Goal: Task Accomplishment & Management: Manage account settings

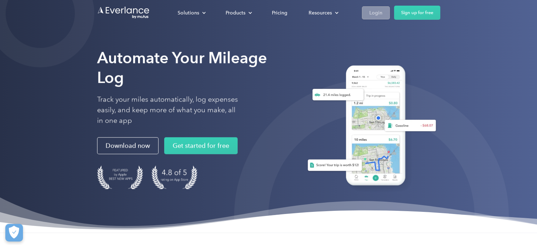
click at [364, 12] on link "Login" at bounding box center [376, 12] width 28 height 13
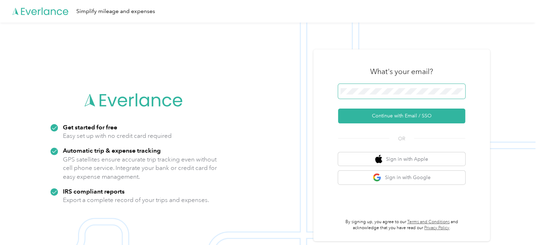
click at [373, 88] on span at bounding box center [401, 91] width 127 height 15
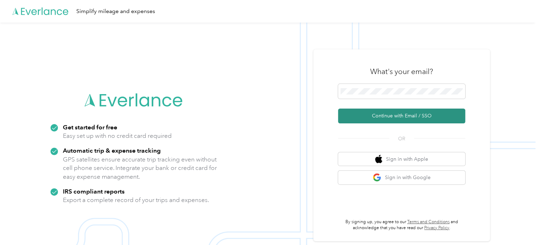
click at [397, 115] on button "Continue with Email / SSO" at bounding box center [401, 116] width 127 height 15
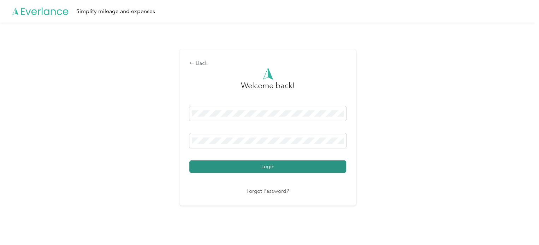
click at [291, 169] on button "Login" at bounding box center [267, 167] width 157 height 12
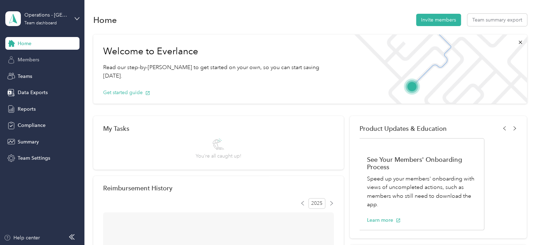
click at [36, 63] on span "Members" at bounding box center [29, 59] width 22 height 7
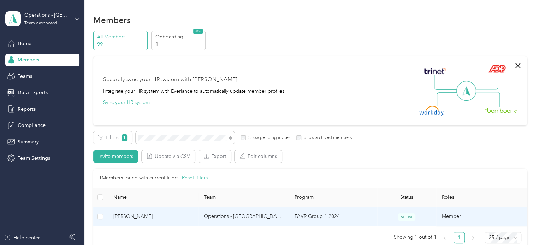
click at [128, 219] on span "Nathan J. Mitchell" at bounding box center [152, 217] width 79 height 8
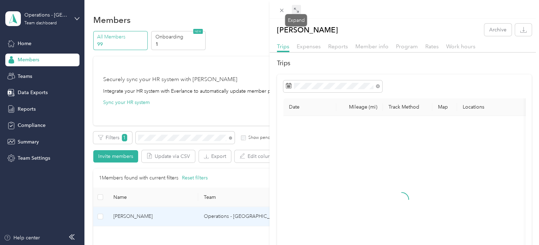
click at [297, 11] on icon at bounding box center [296, 10] width 6 height 6
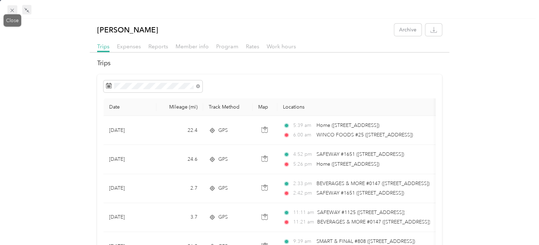
click at [12, 8] on icon at bounding box center [12, 10] width 6 height 6
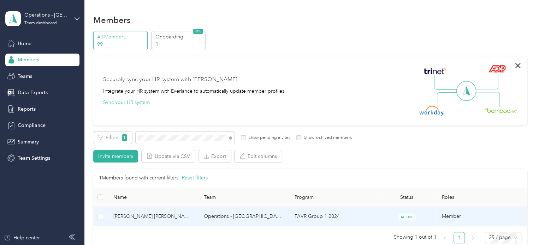
click at [137, 213] on span "Cesar R. Jr Lopez" at bounding box center [152, 217] width 79 height 8
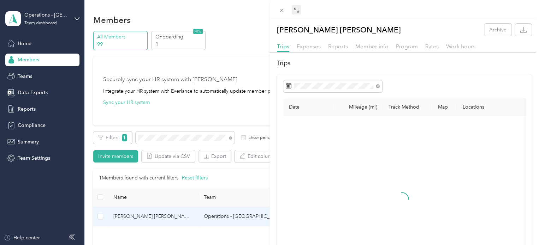
click at [298, 12] on icon at bounding box center [297, 11] width 2 height 2
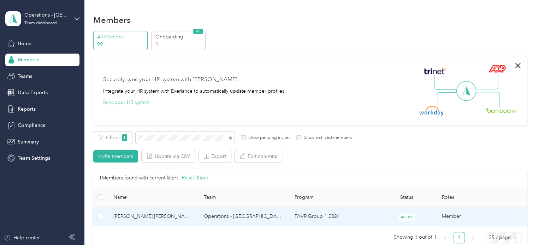
click at [136, 217] on span "[PERSON_NAME] [PERSON_NAME]" at bounding box center [152, 217] width 79 height 8
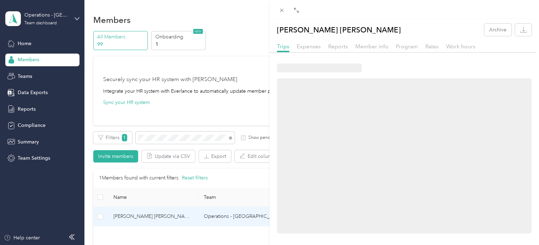
click at [294, 12] on icon at bounding box center [296, 10] width 6 height 6
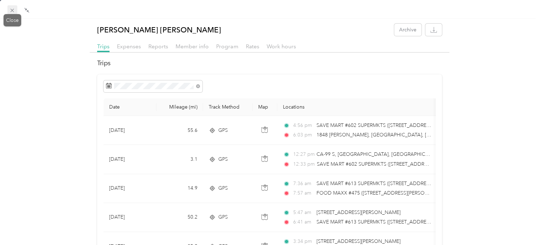
click at [11, 10] on icon at bounding box center [12, 10] width 6 height 6
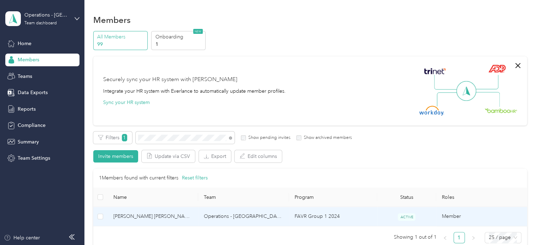
click at [152, 219] on span "Cesar R. Jr Lopez" at bounding box center [152, 217] width 79 height 8
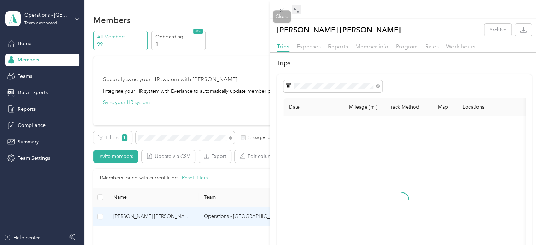
click at [298, 8] on icon at bounding box center [296, 10] width 6 height 6
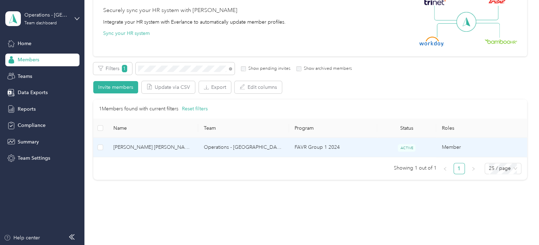
scroll to position [71, 0]
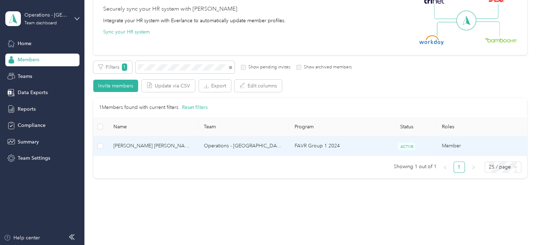
click at [139, 144] on span "Cesar R. Jr Lopez" at bounding box center [152, 146] width 79 height 8
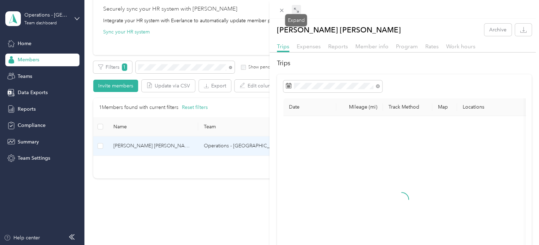
click at [297, 7] on span at bounding box center [296, 10] width 9 height 10
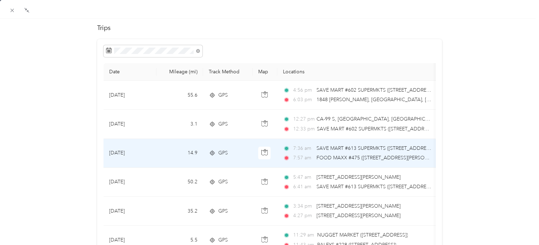
scroll to position [0, 0]
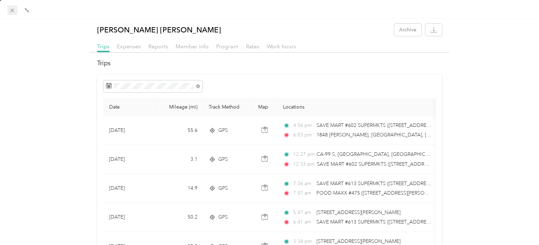
click at [13, 11] on icon at bounding box center [13, 11] width 4 height 4
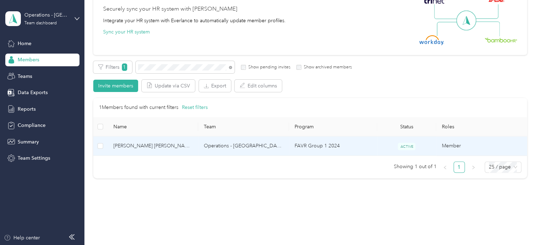
click at [140, 146] on span "Cesar R. Jr Lopez" at bounding box center [152, 146] width 79 height 8
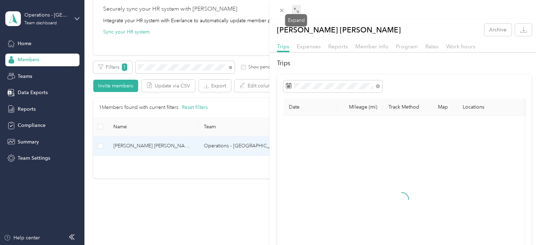
click at [298, 12] on icon at bounding box center [296, 10] width 6 height 6
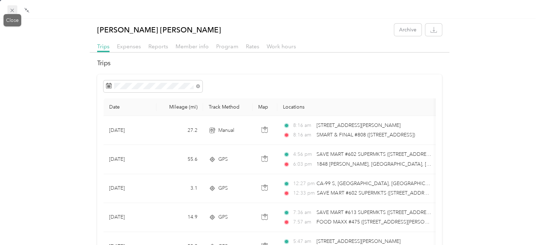
click at [11, 10] on icon at bounding box center [13, 11] width 4 height 4
